Goal: Information Seeking & Learning: Learn about a topic

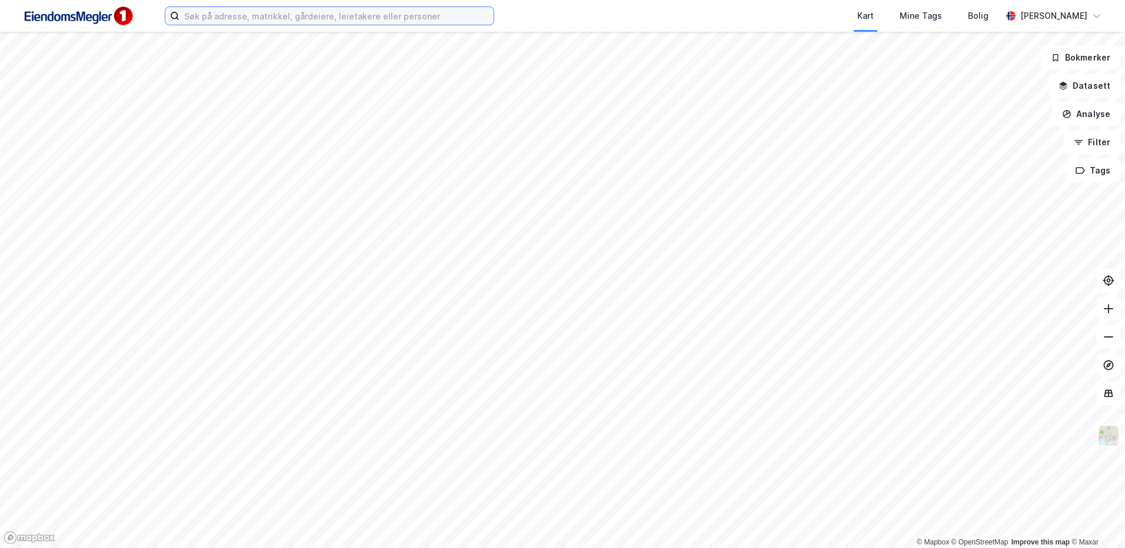
click at [264, 15] on input at bounding box center [336, 16] width 314 height 18
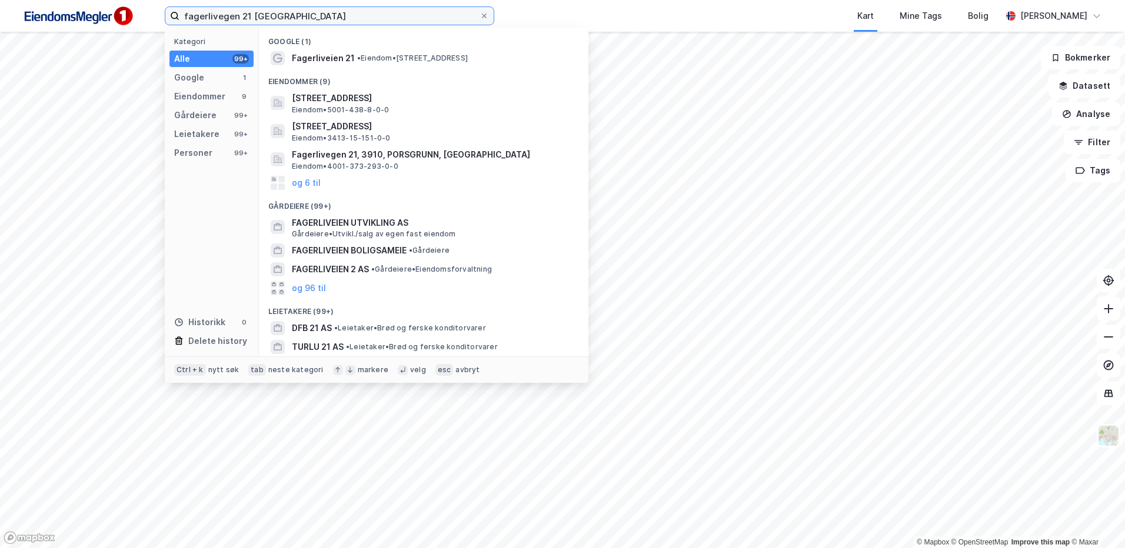
click at [306, 19] on input "fagerlivegen 21 [GEOGRAPHIC_DATA]" at bounding box center [329, 16] width 300 height 18
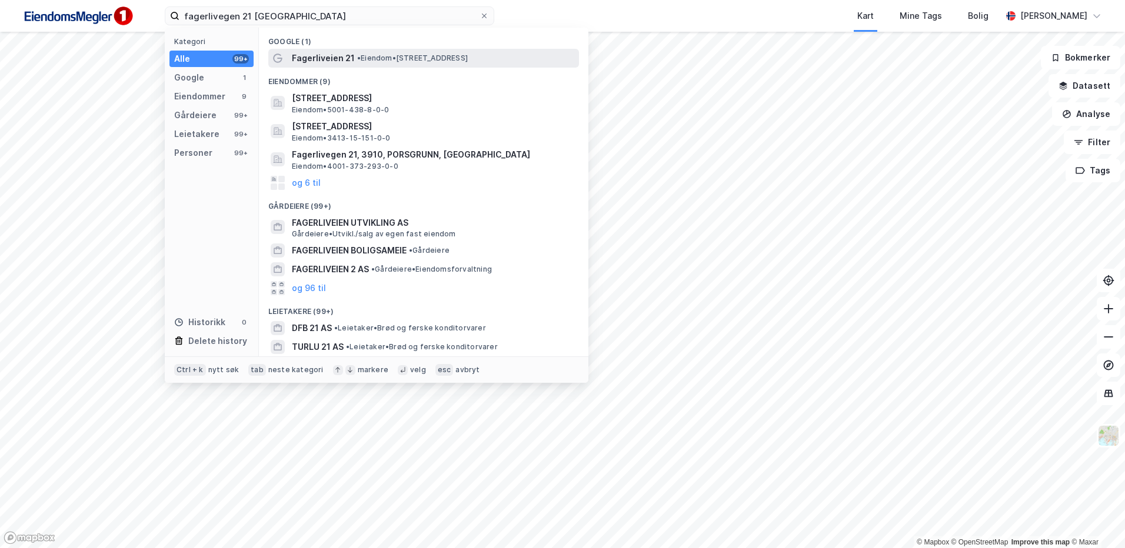
click at [369, 58] on span "• Eiendom • [STREET_ADDRESS]" at bounding box center [412, 58] width 111 height 9
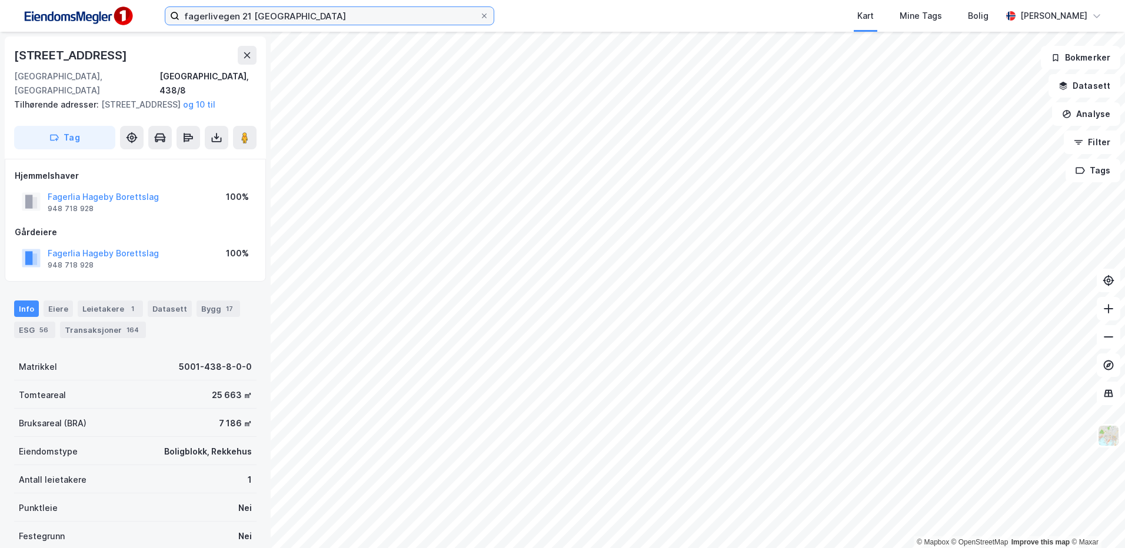
click at [245, 17] on input "fagerlivegen 21 [GEOGRAPHIC_DATA]" at bounding box center [329, 16] width 300 height 18
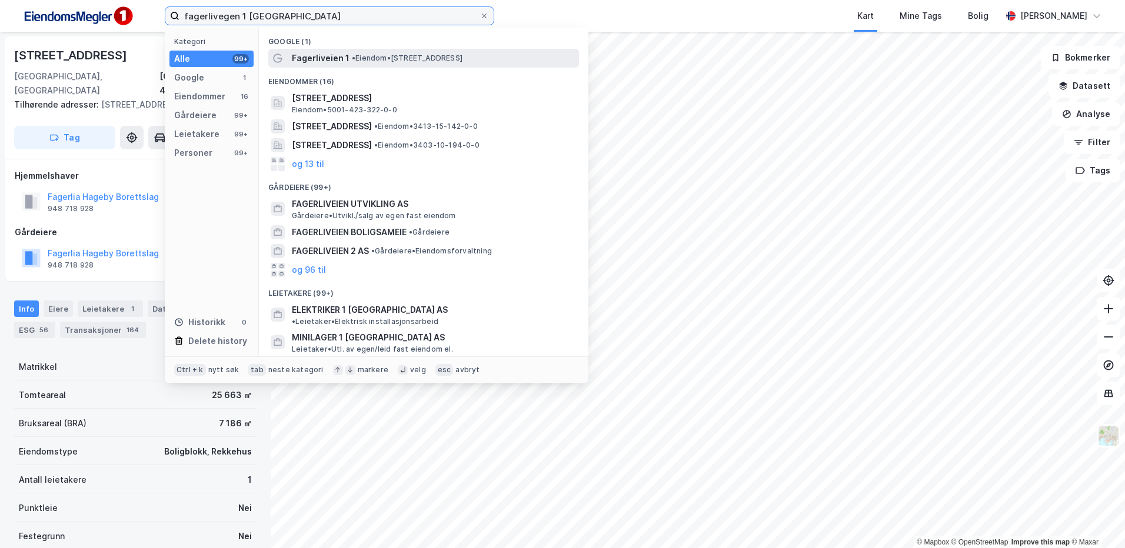
type input "fagerlivegen 1 [GEOGRAPHIC_DATA]"
click at [337, 52] on span "Fagerliveien 1" at bounding box center [321, 58] width 58 height 14
